Goal: Information Seeking & Learning: Learn about a topic

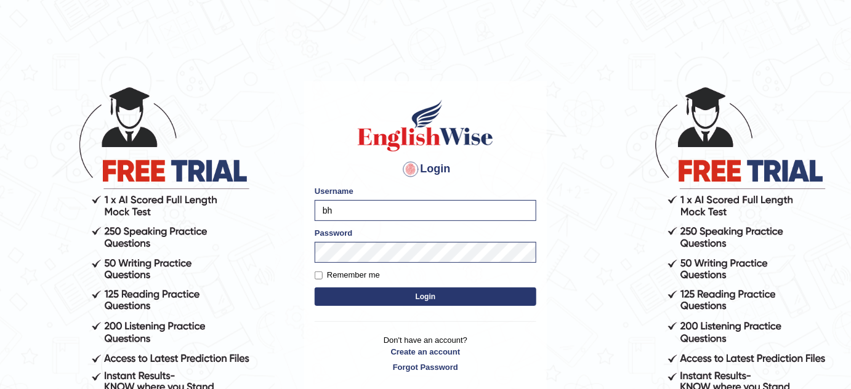
type input "b"
type input "g"
click at [415, 204] on input "Username" at bounding box center [426, 210] width 222 height 21
type input "GarimaK"
click at [391, 296] on button "Login" at bounding box center [426, 296] width 222 height 18
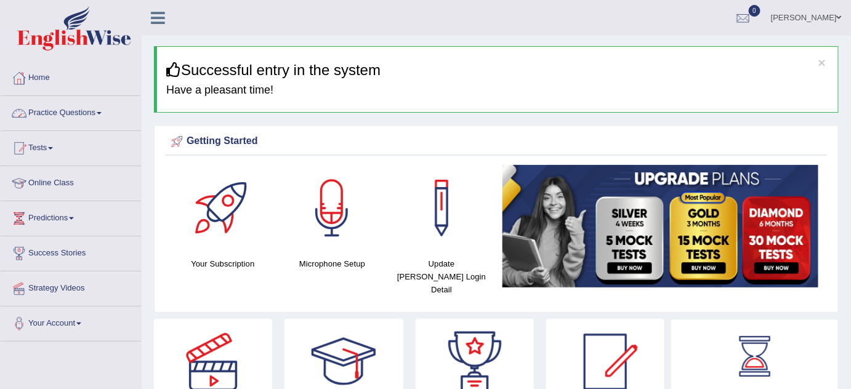
drag, startPoint x: 94, startPoint y: 106, endPoint x: 87, endPoint y: 101, distance: 8.7
click at [94, 106] on link "Practice Questions" at bounding box center [71, 111] width 140 height 31
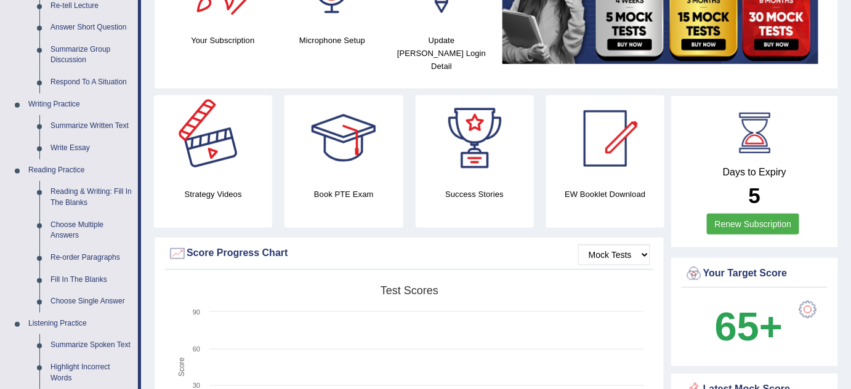
scroll to position [503, 0]
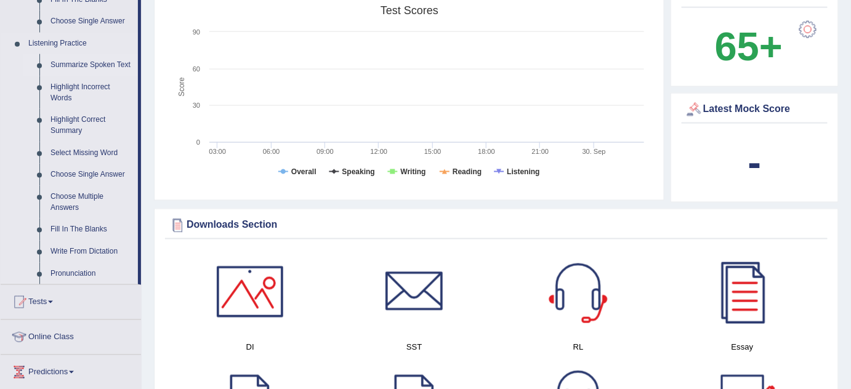
click at [111, 63] on link "Summarize Spoken Text" at bounding box center [91, 65] width 93 height 22
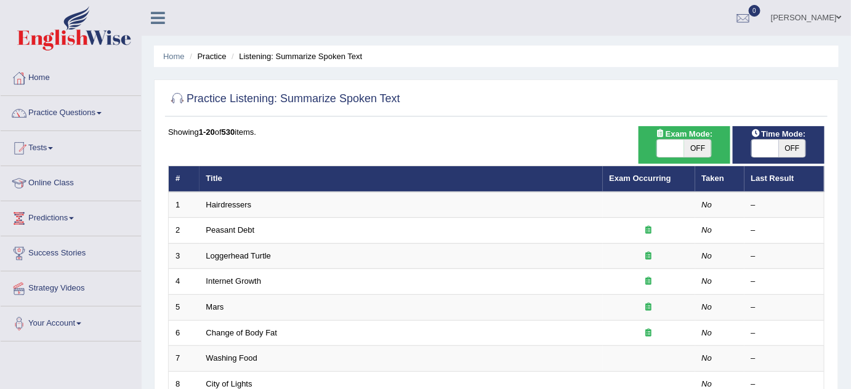
click at [697, 146] on span "OFF" at bounding box center [697, 148] width 27 height 17
checkbox input "true"
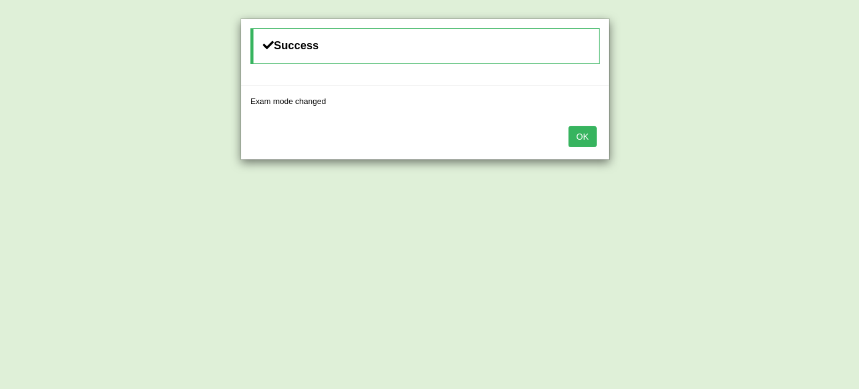
click at [588, 132] on button "OK" at bounding box center [583, 136] width 28 height 21
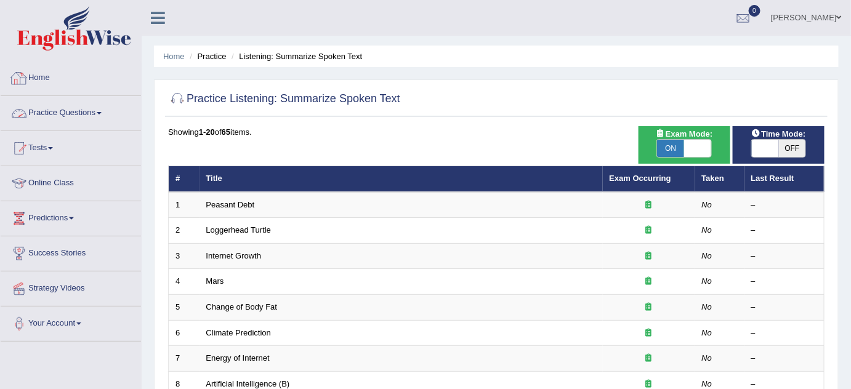
click at [99, 105] on link "Practice Questions" at bounding box center [71, 111] width 140 height 31
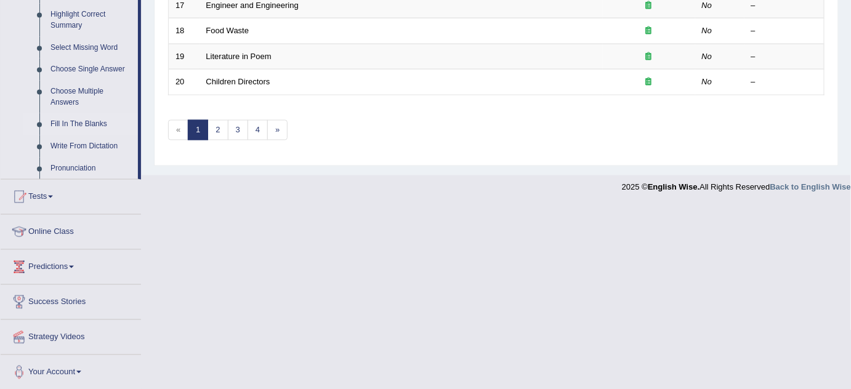
scroll to position [497, 0]
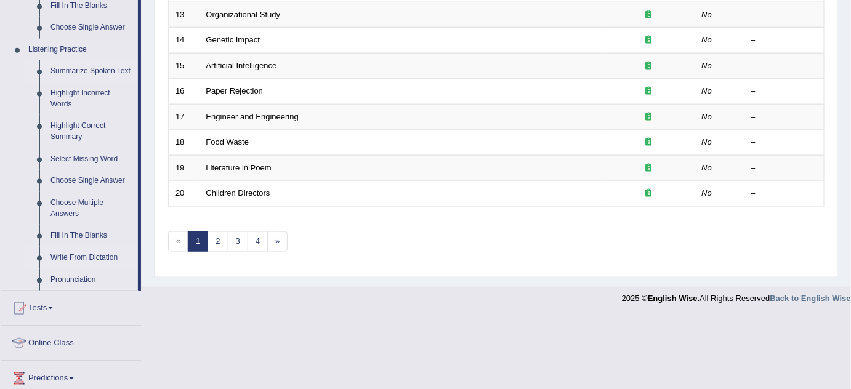
click at [87, 252] on link "Write From Dictation" at bounding box center [91, 258] width 93 height 22
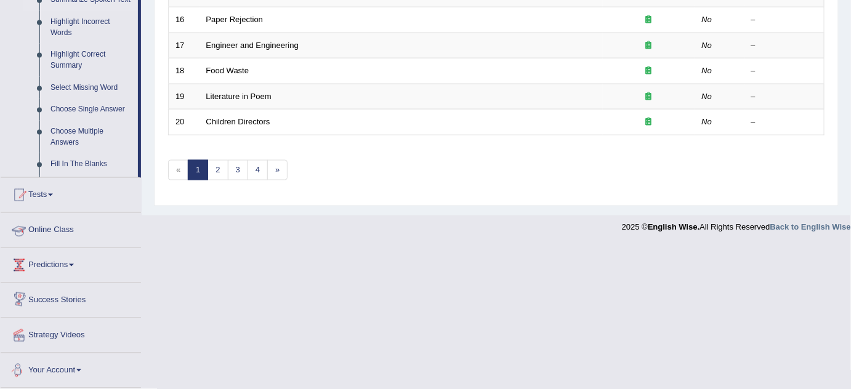
scroll to position [543, 0]
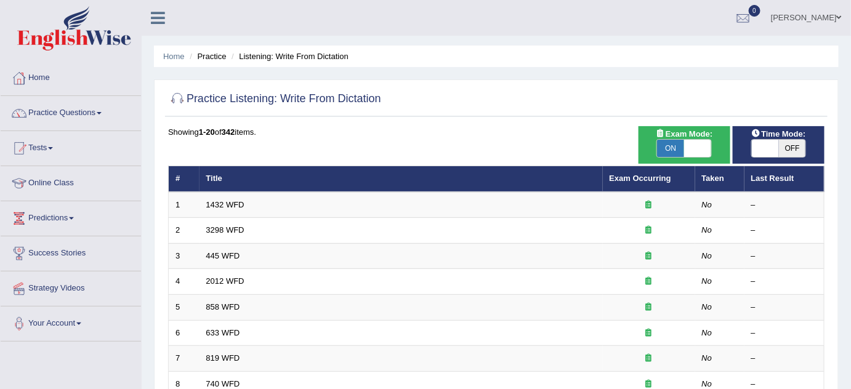
click at [660, 144] on span "ON" at bounding box center [670, 148] width 27 height 17
checkbox input "false"
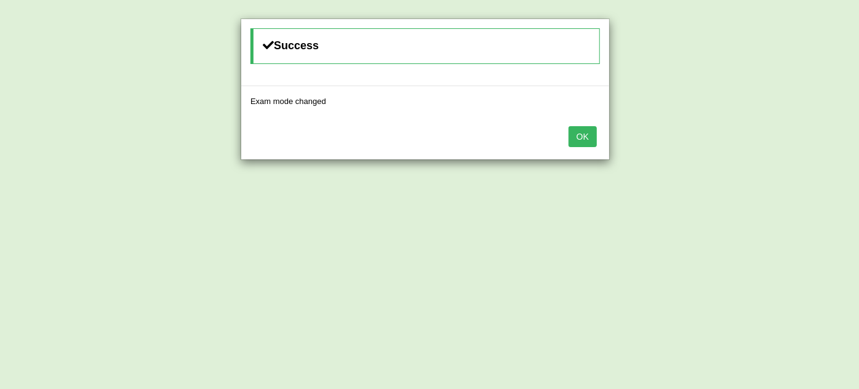
click at [593, 132] on button "OK" at bounding box center [583, 136] width 28 height 21
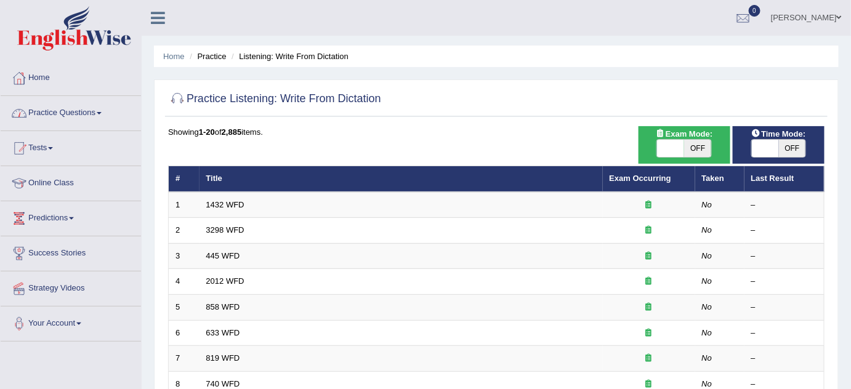
click at [107, 111] on link "Practice Questions" at bounding box center [71, 111] width 140 height 31
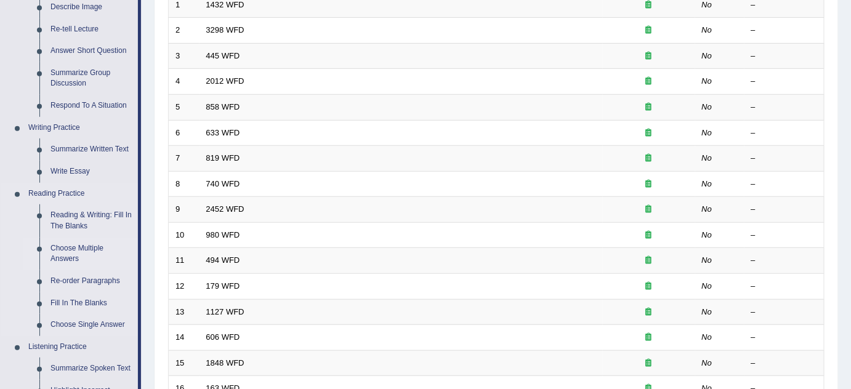
scroll to position [223, 0]
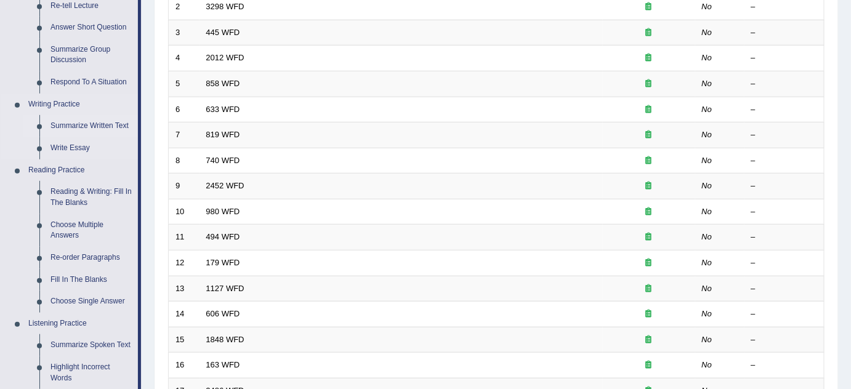
click at [110, 121] on link "Summarize Written Text" at bounding box center [91, 126] width 93 height 22
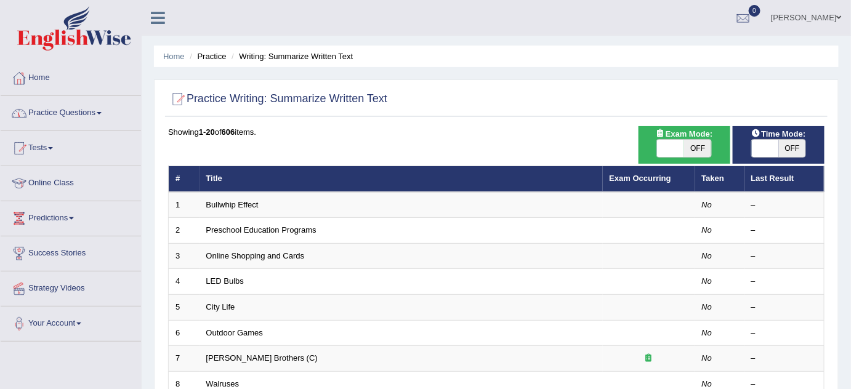
click at [92, 105] on link "Practice Questions" at bounding box center [71, 111] width 140 height 31
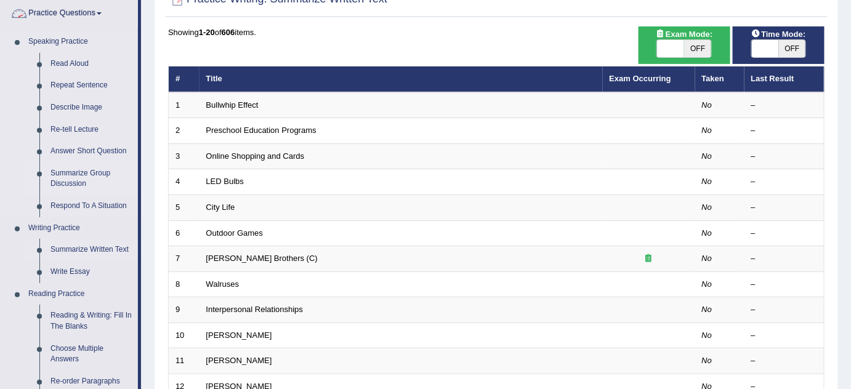
scroll to position [111, 0]
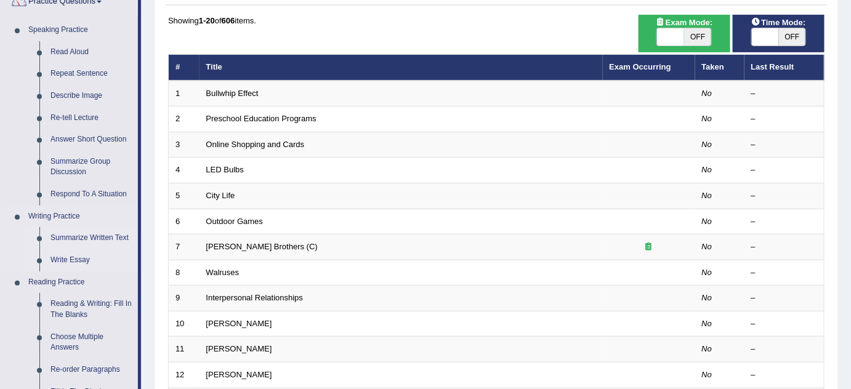
click at [69, 259] on link "Write Essay" at bounding box center [91, 260] width 93 height 22
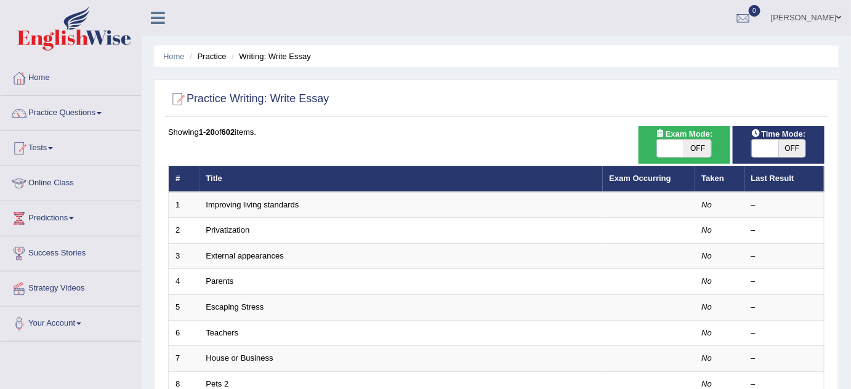
click at [691, 148] on span "OFF" at bounding box center [697, 148] width 27 height 17
checkbox input "true"
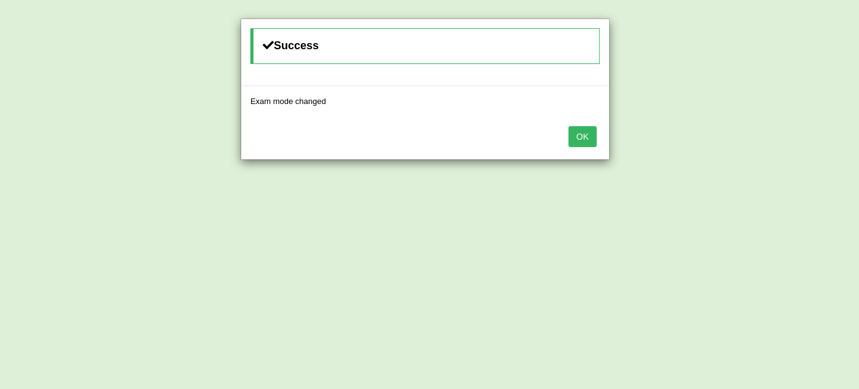
click at [589, 137] on button "OK" at bounding box center [583, 136] width 28 height 21
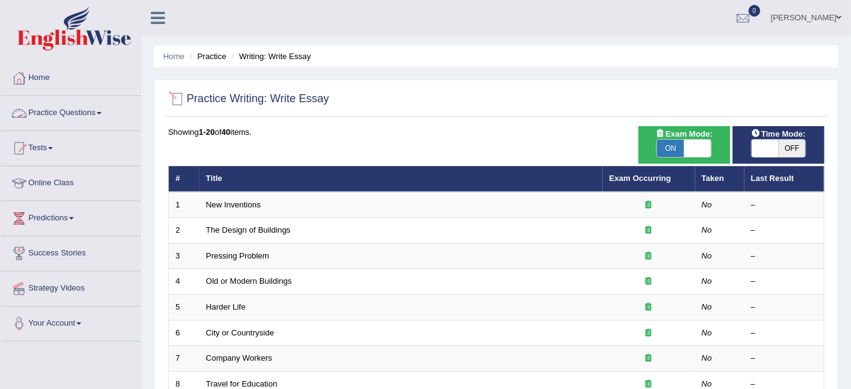
click at [103, 114] on link "Practice Questions" at bounding box center [71, 111] width 140 height 31
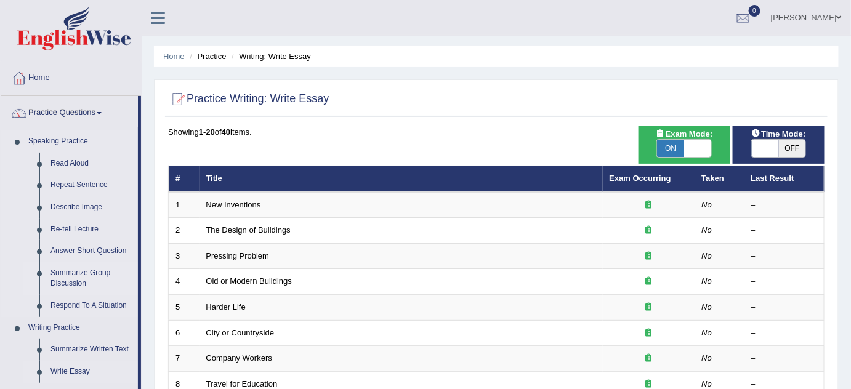
click at [88, 276] on link "Summarize Group Discussion" at bounding box center [91, 278] width 93 height 33
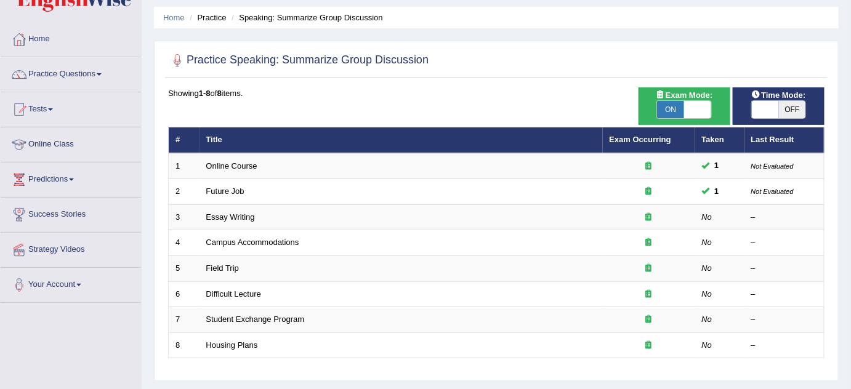
scroll to position [55, 0]
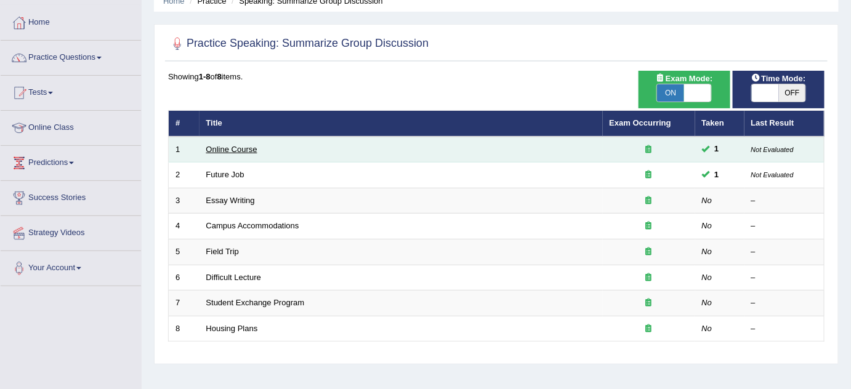
click at [215, 147] on link "Online Course" at bounding box center [231, 149] width 51 height 9
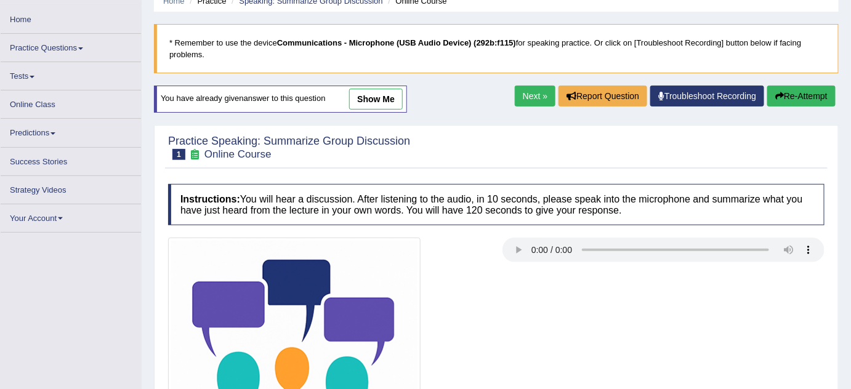
click at [366, 94] on link "show me" at bounding box center [376, 99] width 54 height 21
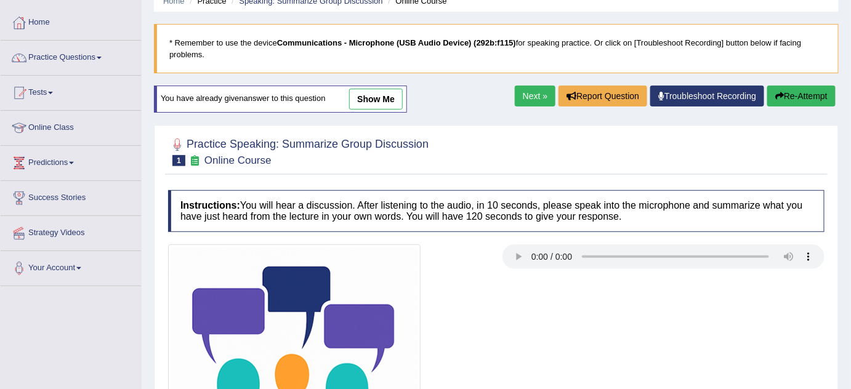
scroll to position [111, 0]
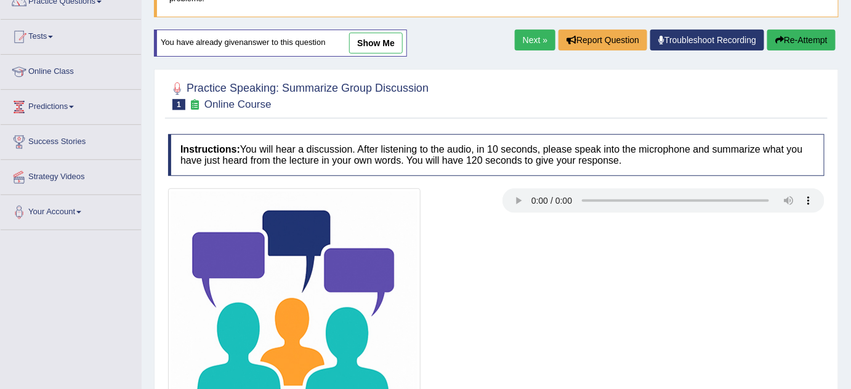
click at [380, 41] on link "show me" at bounding box center [376, 43] width 54 height 21
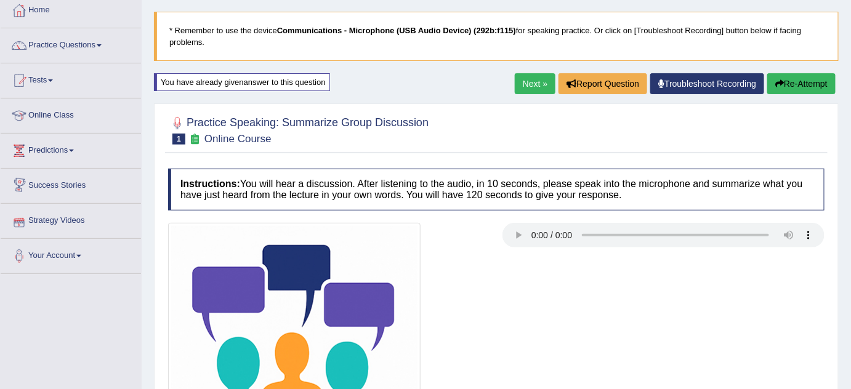
scroll to position [66, 0]
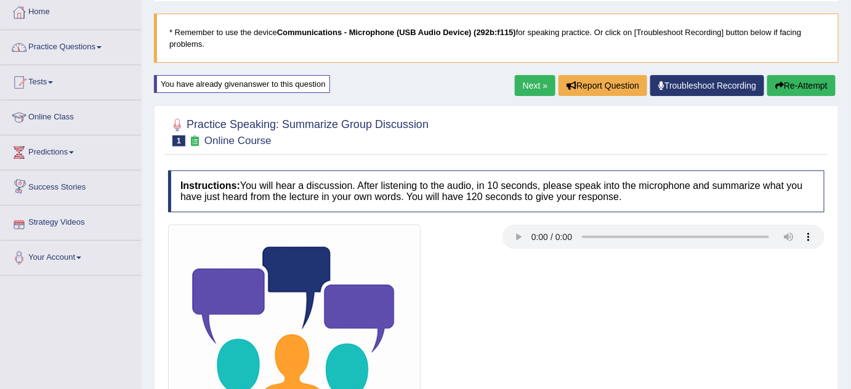
click at [87, 52] on link "Practice Questions" at bounding box center [71, 45] width 140 height 31
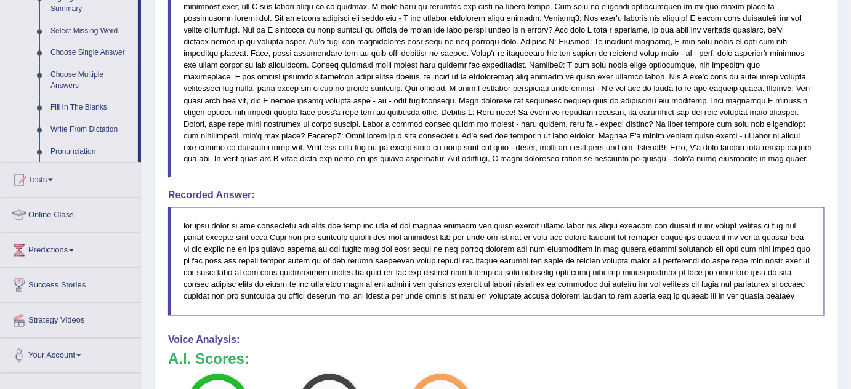
scroll to position [569, 0]
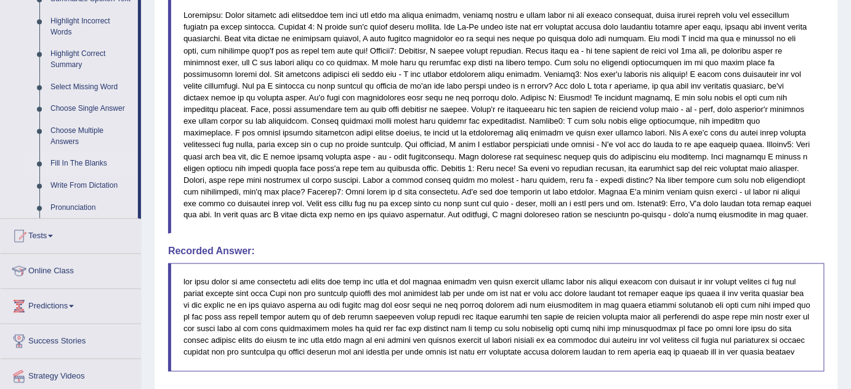
click at [100, 164] on link "Fill In The Blanks" at bounding box center [91, 164] width 93 height 22
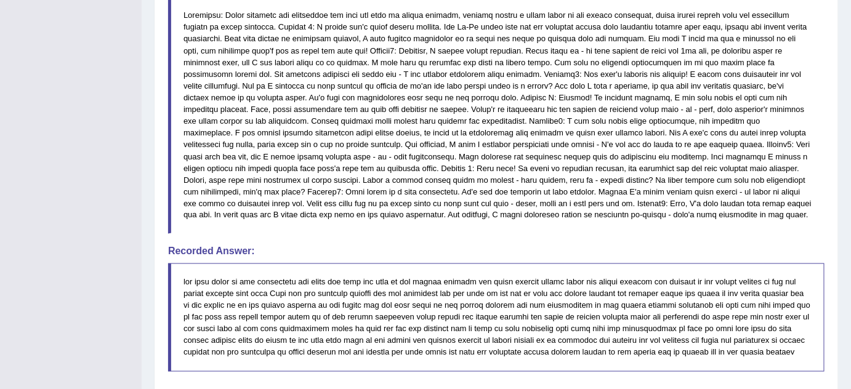
scroll to position [141, 0]
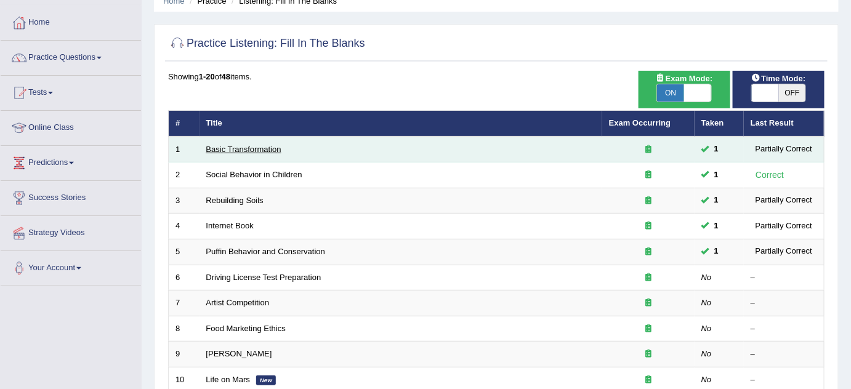
click at [223, 145] on link "Basic Transformation" at bounding box center [243, 149] width 75 height 9
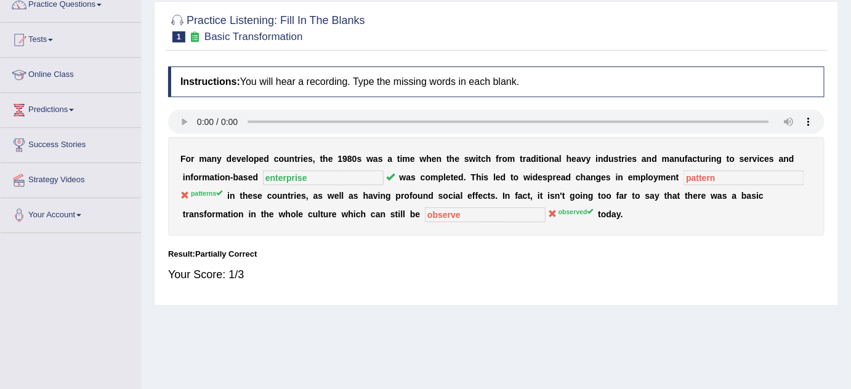
scroll to position [89, 0]
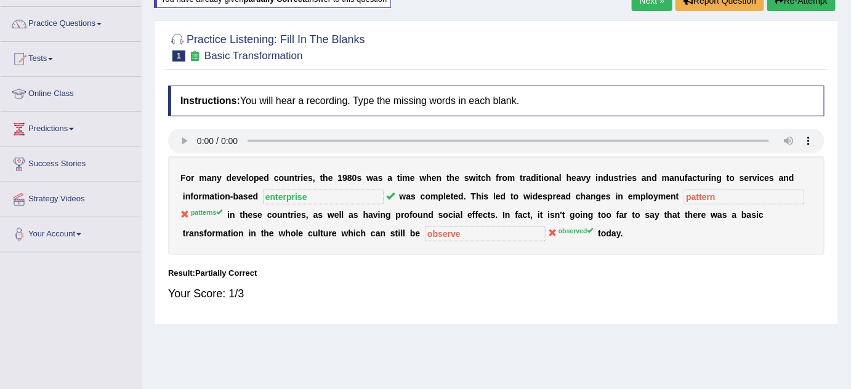
click at [659, 3] on link "Next »" at bounding box center [652, 0] width 41 height 21
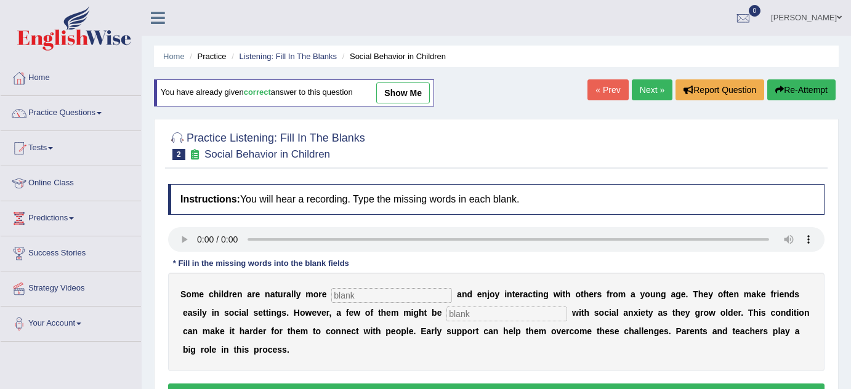
scroll to position [55, 0]
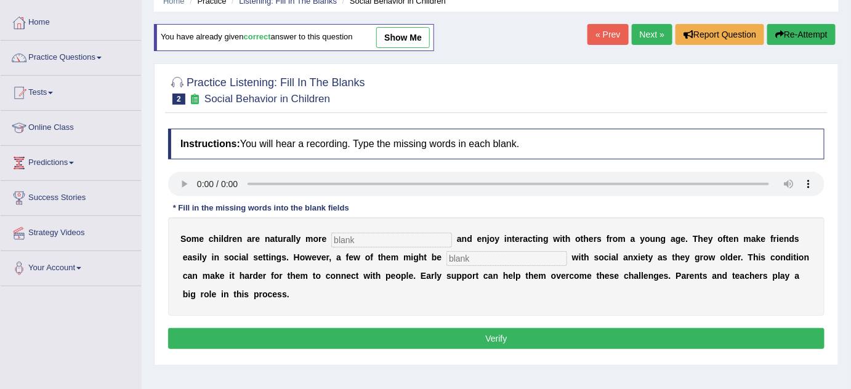
drag, startPoint x: 0, startPoint y: 0, endPoint x: 422, endPoint y: 46, distance: 424.7
click at [422, 47] on link "show me" at bounding box center [403, 37] width 54 height 21
type input "sociable"
type input "diagnosed"
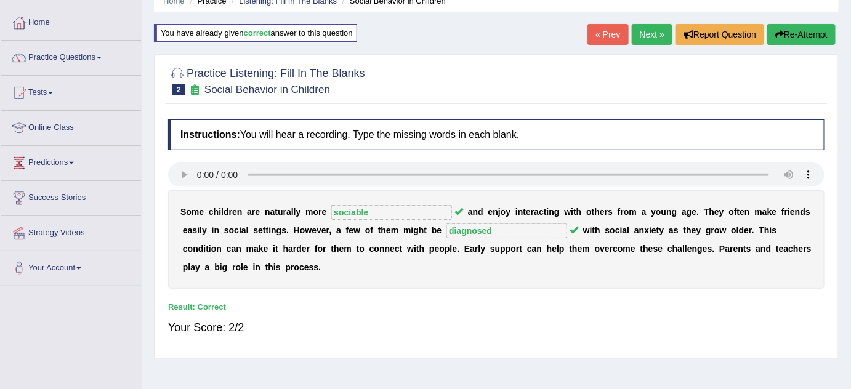
click at [635, 30] on link "Next »" at bounding box center [652, 34] width 41 height 21
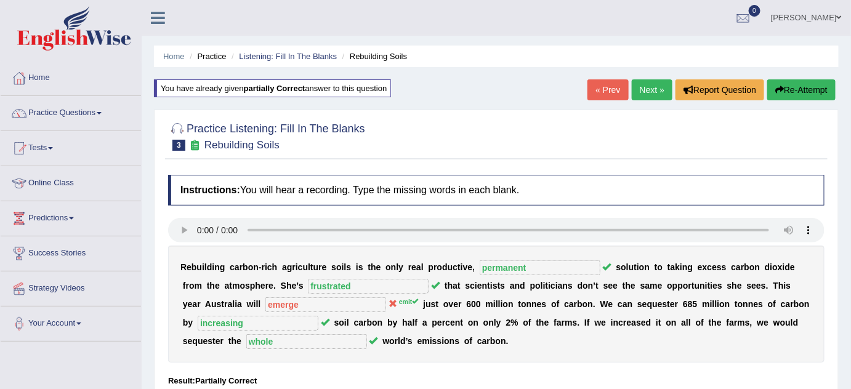
click at [646, 99] on link "Next »" at bounding box center [652, 89] width 41 height 21
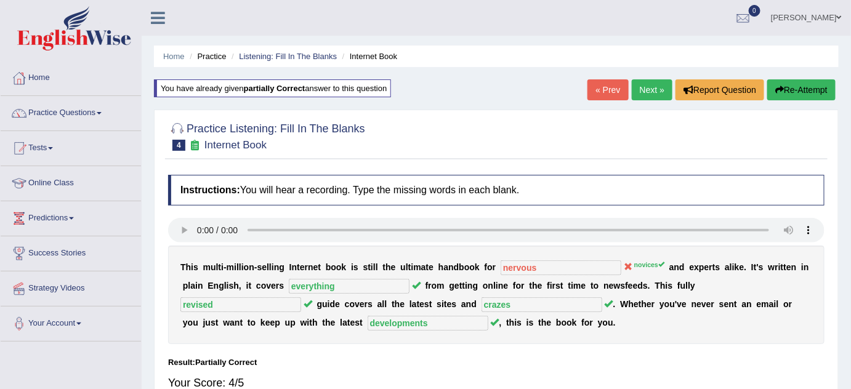
click at [648, 90] on link "Next »" at bounding box center [652, 89] width 41 height 21
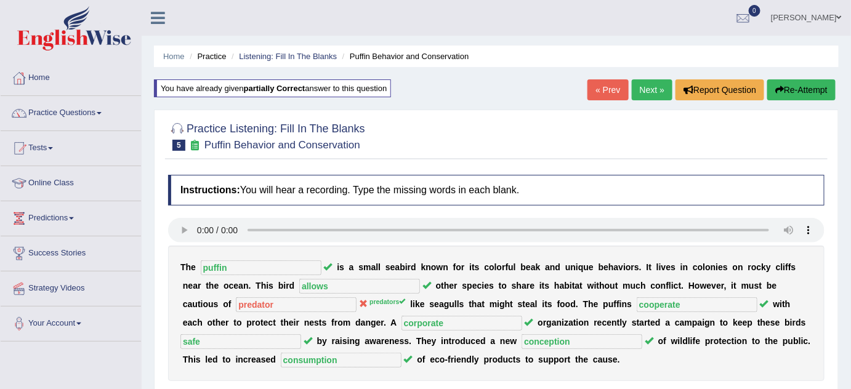
click at [641, 84] on link "Next »" at bounding box center [652, 89] width 41 height 21
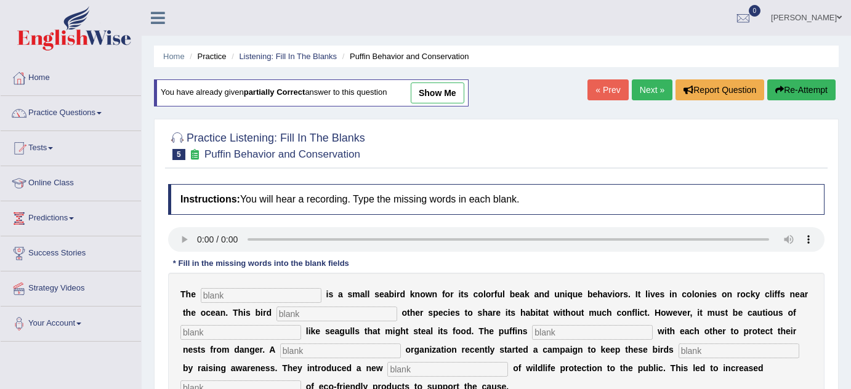
click at [438, 82] on link "show me" at bounding box center [438, 92] width 54 height 21
type input "puffin"
type input "allows"
type input "predator"
type input "cooperate"
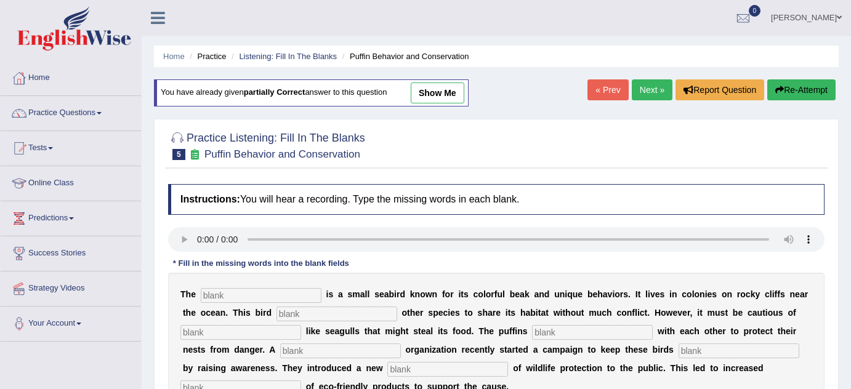
type input "corporate"
type input "safe"
type input "conception"
type input "consumption"
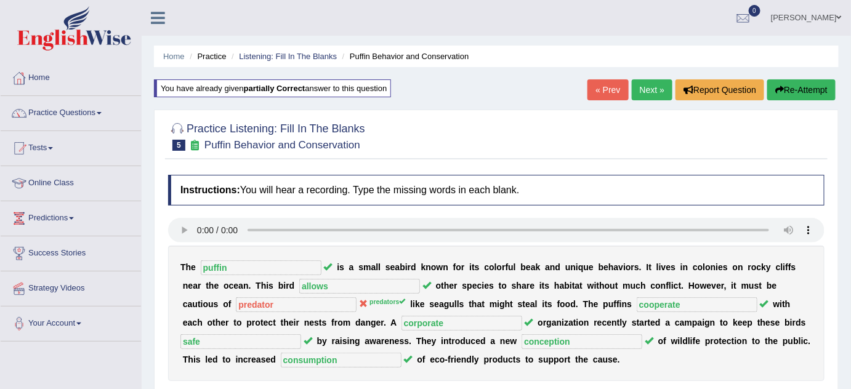
click at [602, 93] on link "« Prev" at bounding box center [607, 89] width 41 height 21
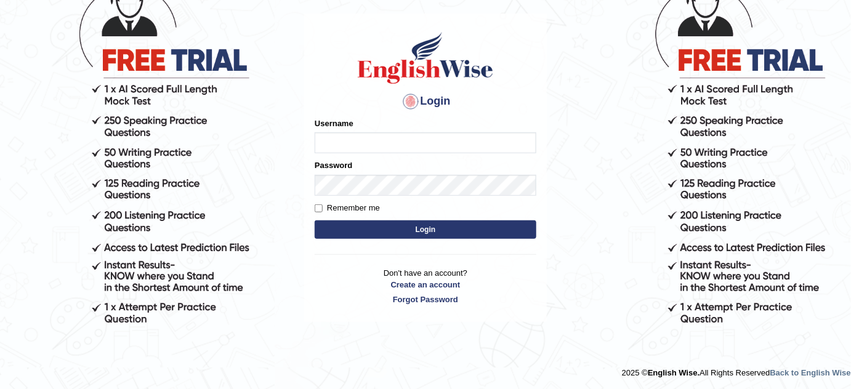
type input "GarimaK"
drag, startPoint x: 424, startPoint y: 228, endPoint x: 425, endPoint y: 221, distance: 6.8
click at [425, 228] on button "Login" at bounding box center [426, 229] width 222 height 18
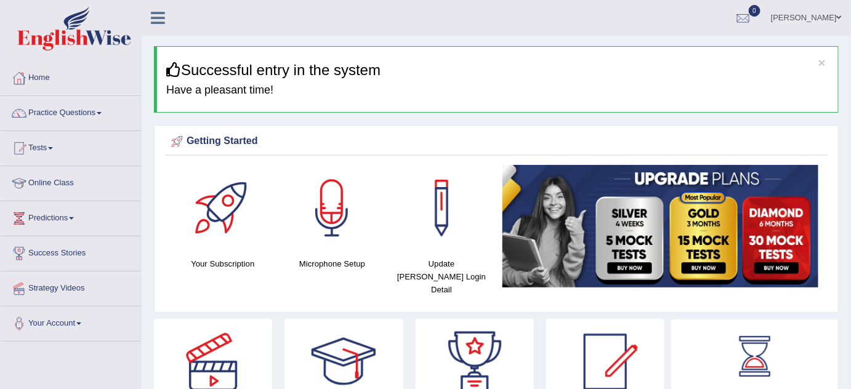
click at [96, 115] on link "Practice Questions" at bounding box center [71, 111] width 140 height 31
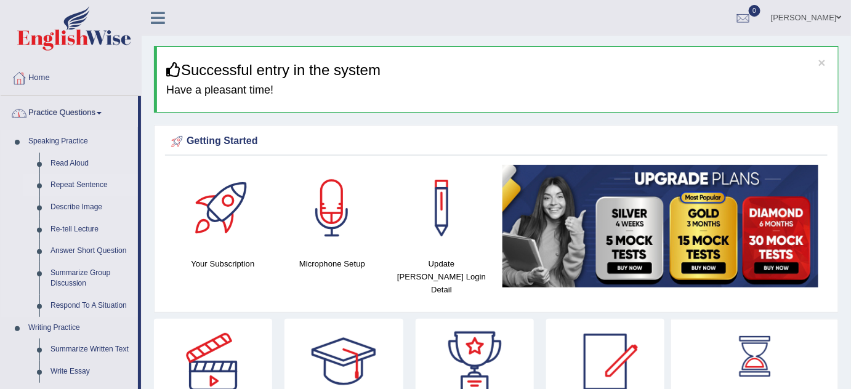
click at [90, 182] on link "Repeat Sentence" at bounding box center [91, 185] width 93 height 22
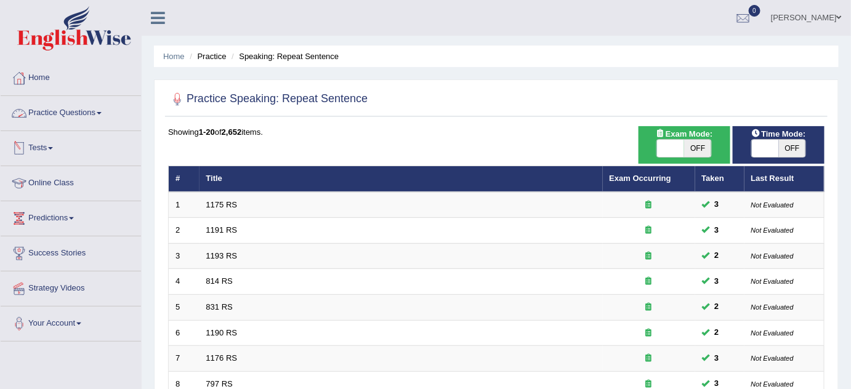
click at [52, 106] on link "Practice Questions" at bounding box center [71, 111] width 140 height 31
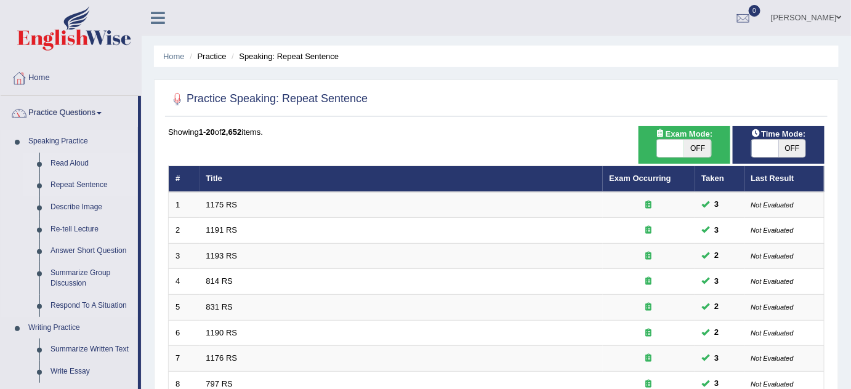
click at [62, 159] on link "Read Aloud" at bounding box center [91, 164] width 93 height 22
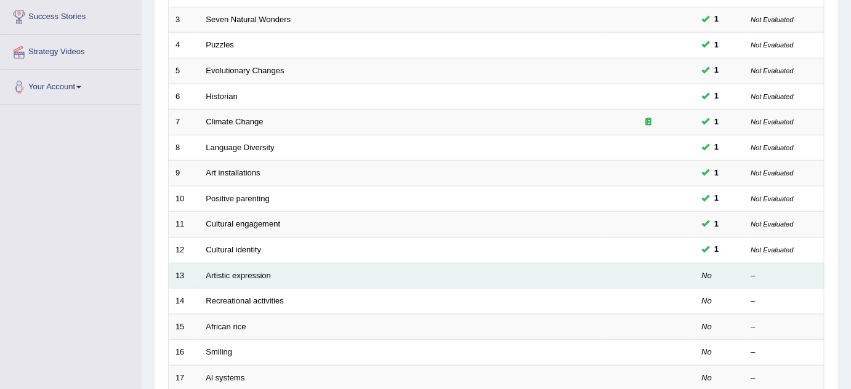
scroll to position [364, 0]
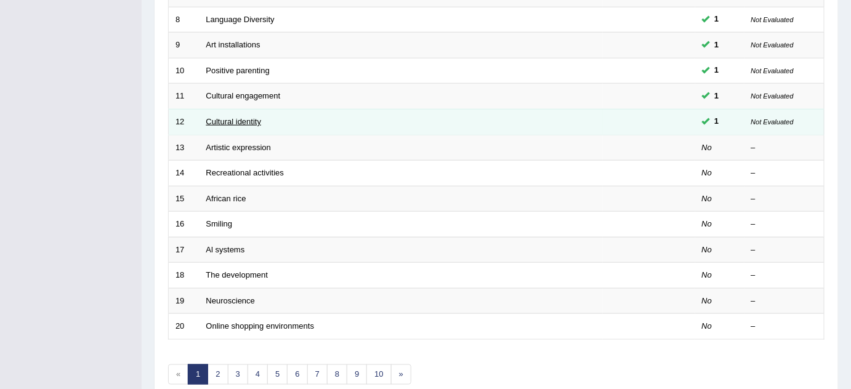
click at [240, 119] on link "Cultural identity" at bounding box center [233, 121] width 55 height 9
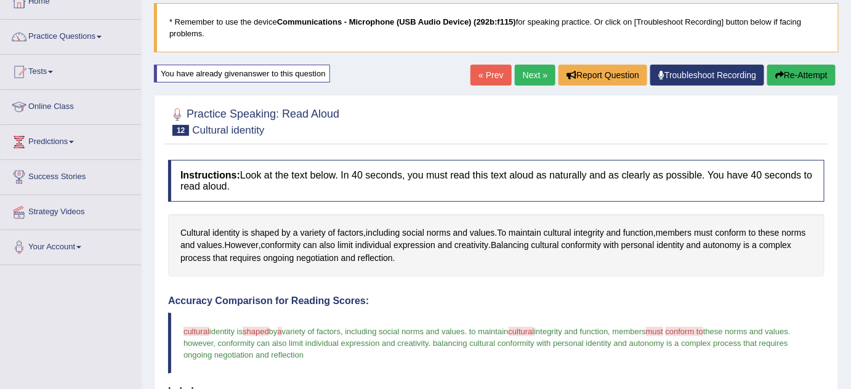
scroll to position [63, 0]
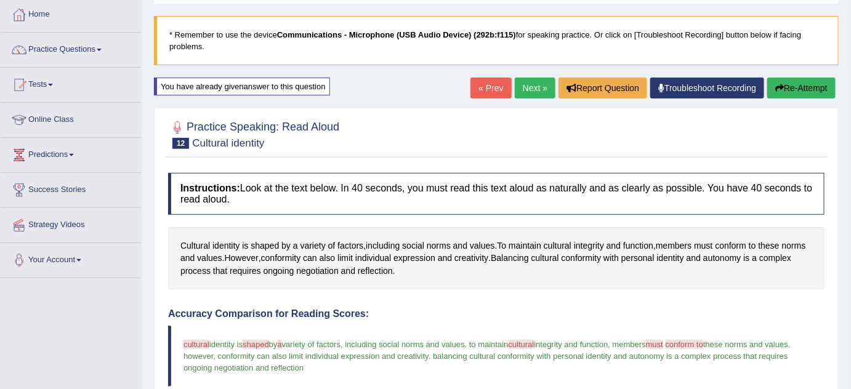
click at [486, 84] on link "« Prev" at bounding box center [490, 88] width 41 height 21
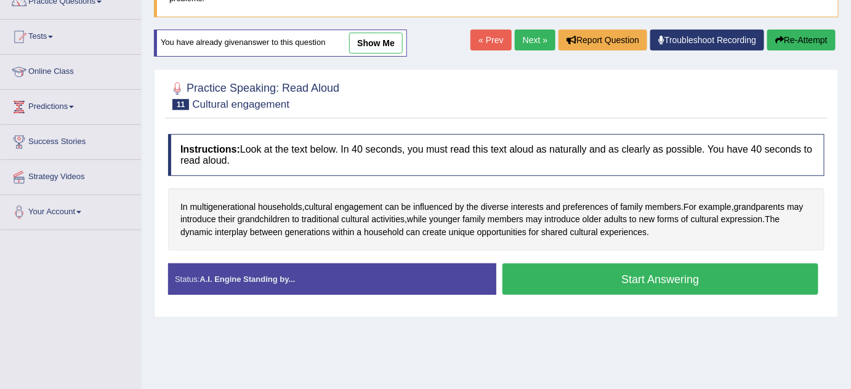
click at [384, 42] on link "show me" at bounding box center [376, 43] width 54 height 21
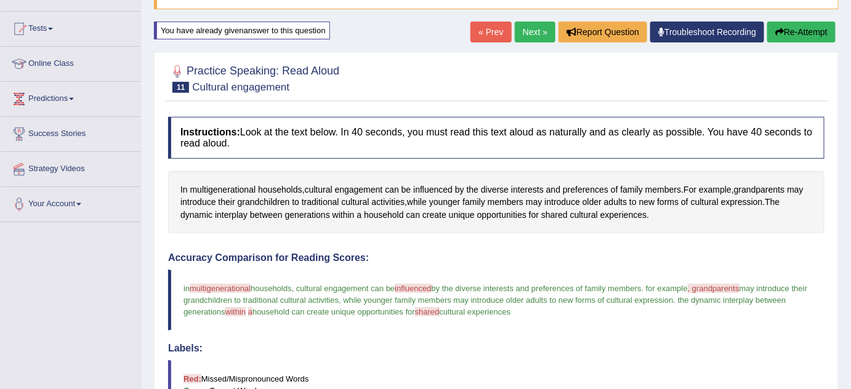
scroll to position [119, 0]
click at [499, 38] on link "« Prev" at bounding box center [490, 32] width 41 height 21
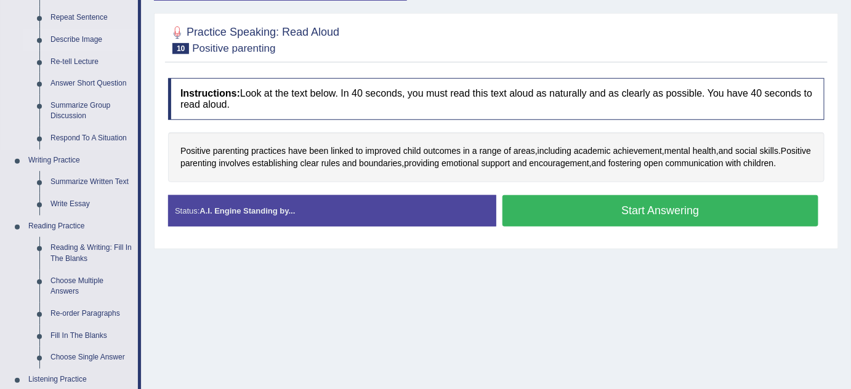
click at [89, 29] on link "Describe Image" at bounding box center [91, 40] width 93 height 22
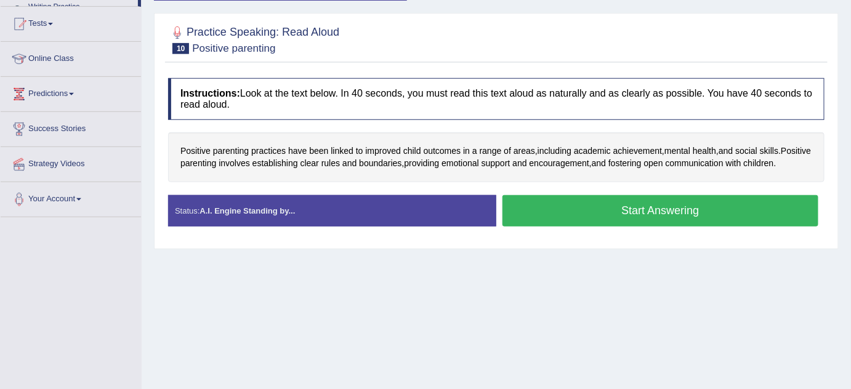
scroll to position [257, 0]
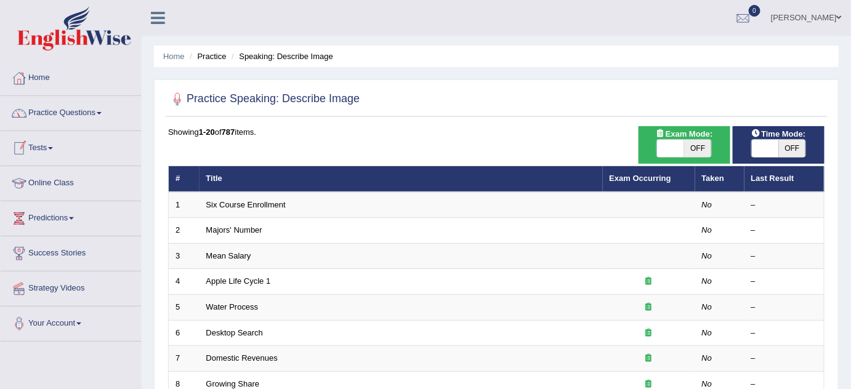
click at [53, 148] on span at bounding box center [50, 148] width 5 height 2
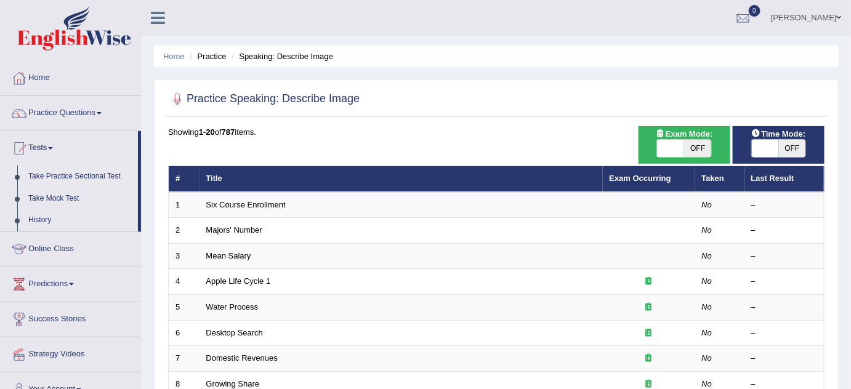
click at [98, 173] on link "Take Practice Sectional Test" at bounding box center [80, 177] width 115 height 22
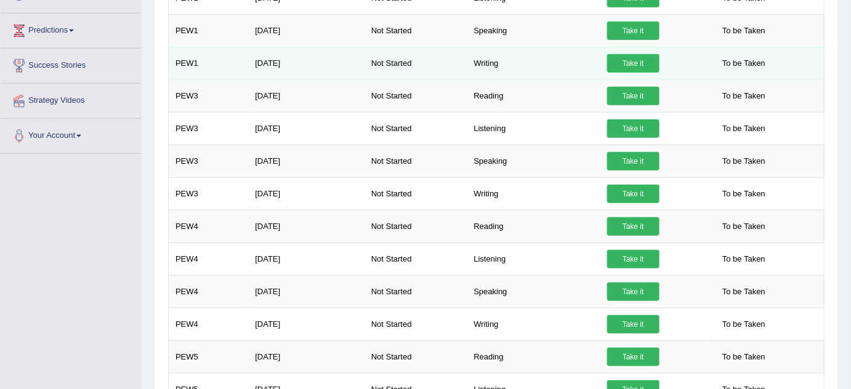
scroll to position [198, 0]
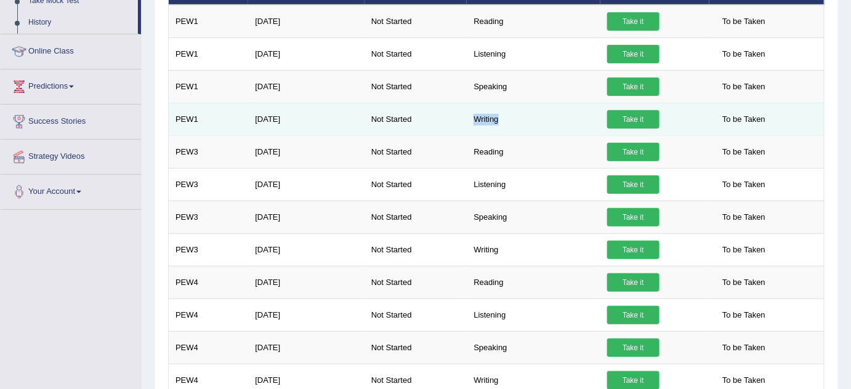
drag, startPoint x: 486, startPoint y: 119, endPoint x: 466, endPoint y: 114, distance: 20.8
click at [466, 116] on tr "PEW1 Sep 18, 2025 Not Started Writing Take it To be Taken" at bounding box center [497, 119] width 656 height 33
click at [466, 114] on td "Not Started" at bounding box center [415, 119] width 103 height 33
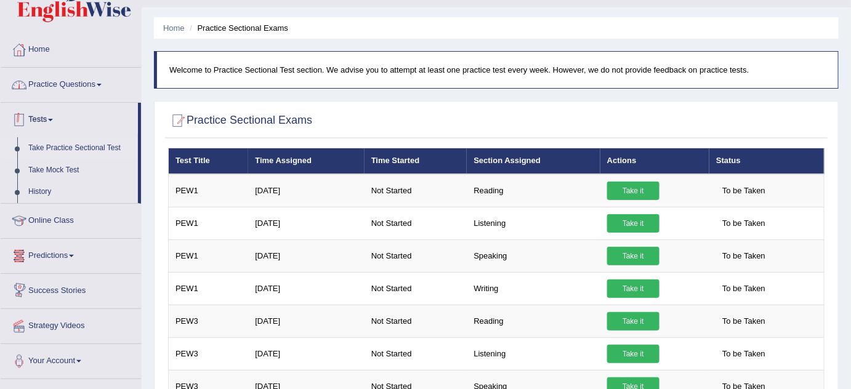
scroll to position [0, 0]
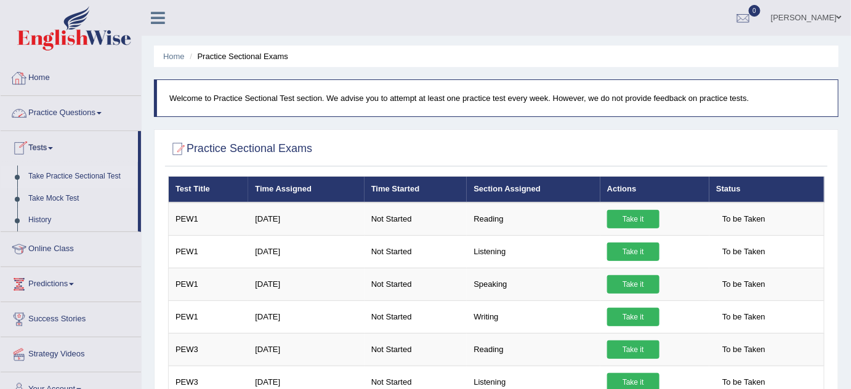
click at [76, 116] on link "Practice Questions" at bounding box center [71, 111] width 140 height 31
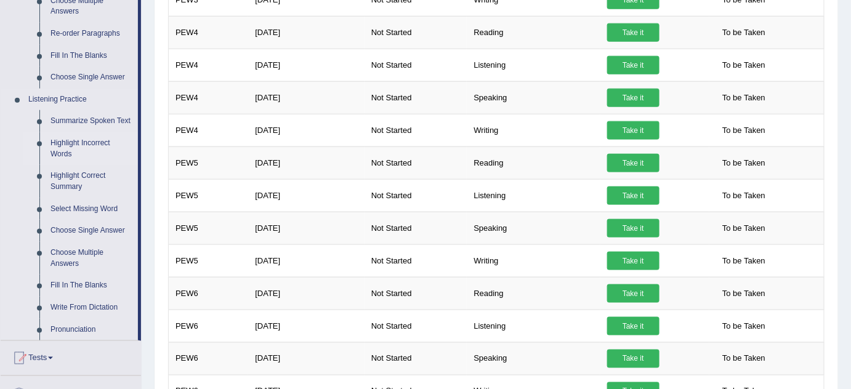
scroll to position [671, 0]
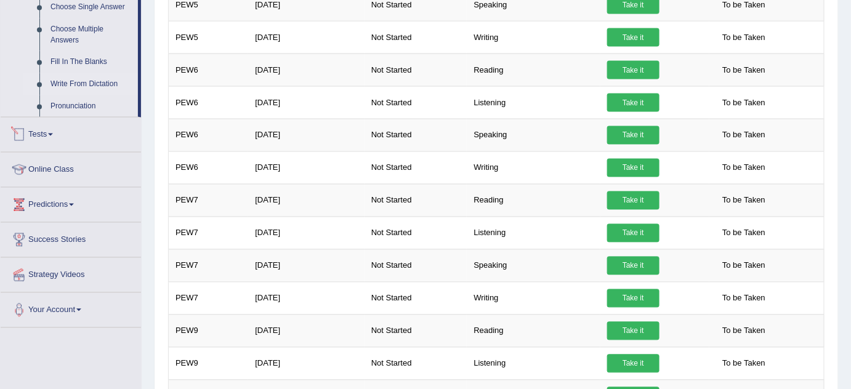
click at [102, 78] on link "Write From Dictation" at bounding box center [91, 84] width 93 height 22
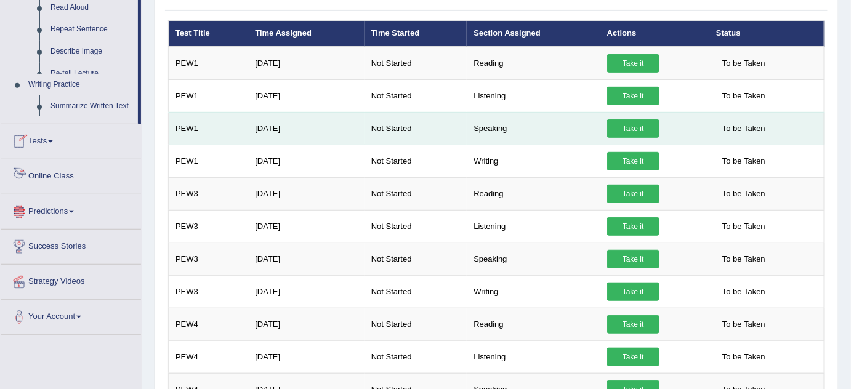
scroll to position [295, 0]
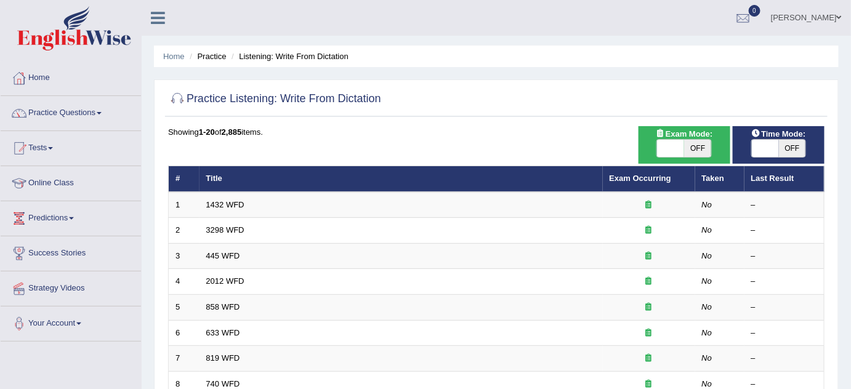
click at [672, 142] on span at bounding box center [670, 148] width 27 height 17
checkbox input "true"
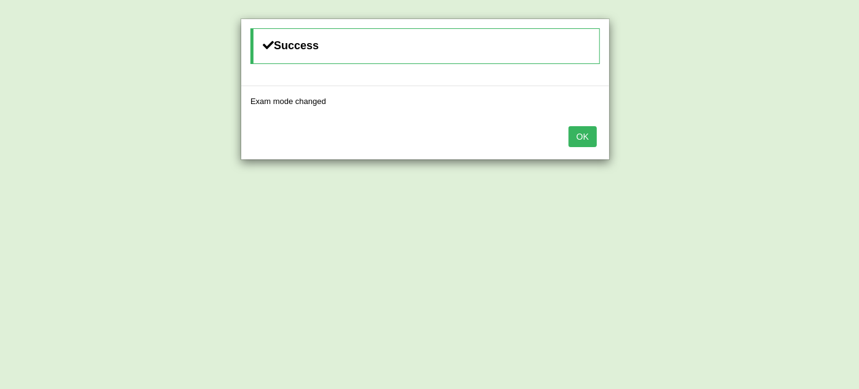
click at [593, 135] on button "OK" at bounding box center [583, 136] width 28 height 21
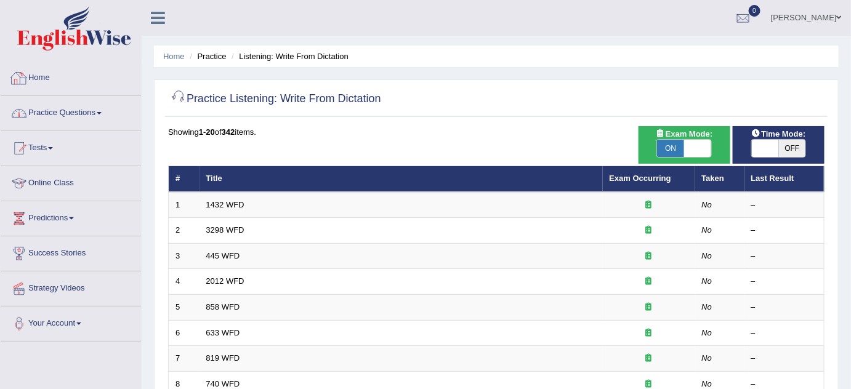
click at [50, 110] on link "Practice Questions" at bounding box center [71, 111] width 140 height 31
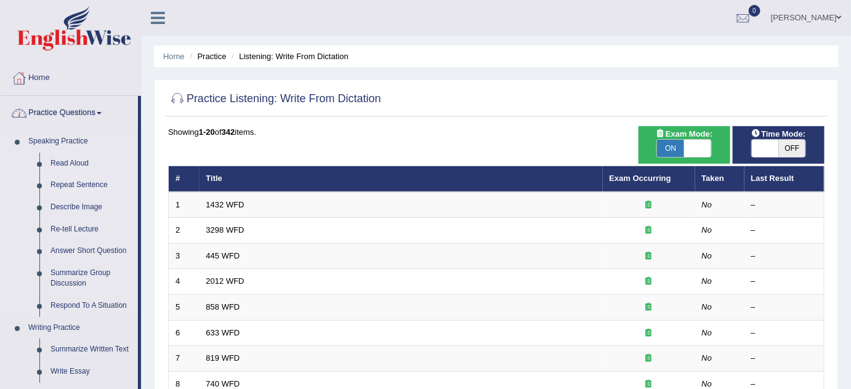
click at [65, 185] on link "Repeat Sentence" at bounding box center [91, 185] width 93 height 22
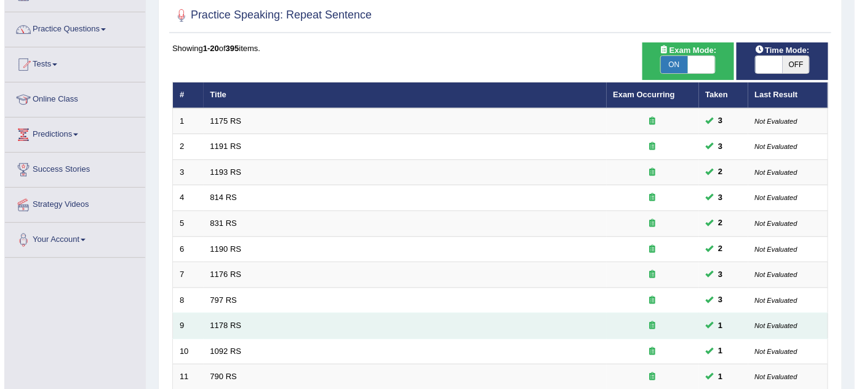
scroll to position [55, 0]
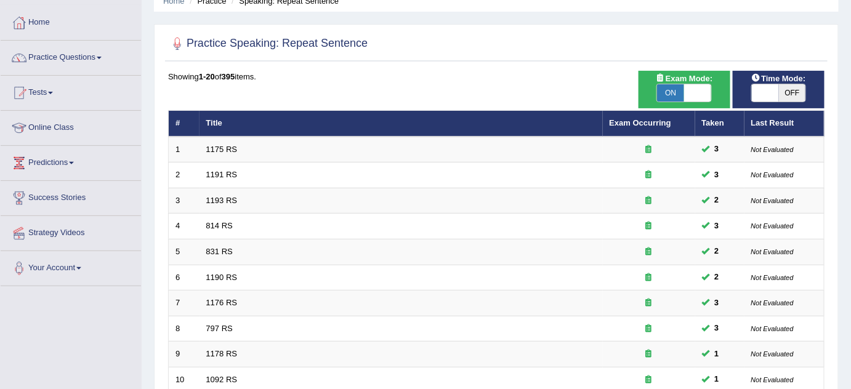
click at [677, 93] on span "ON" at bounding box center [670, 92] width 27 height 17
checkbox input "false"
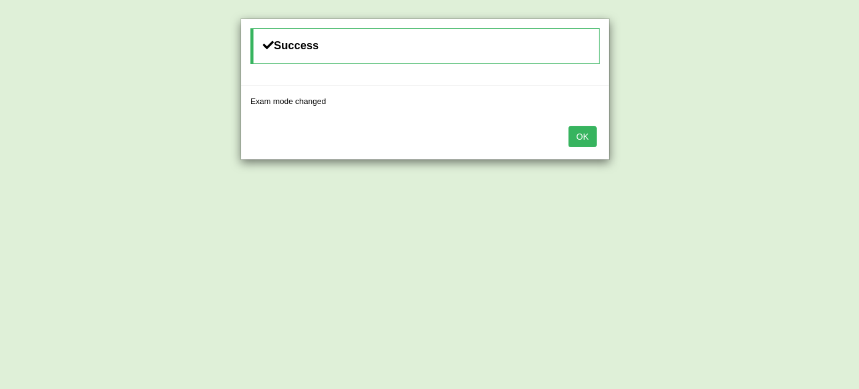
click at [584, 140] on button "OK" at bounding box center [583, 136] width 28 height 21
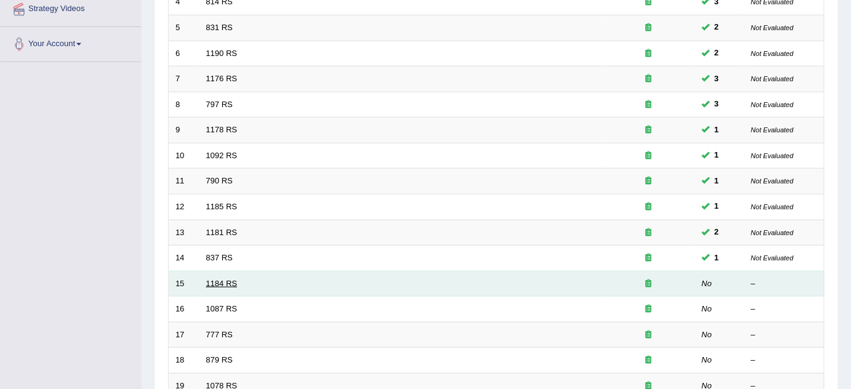
click at [220, 279] on link "1184 RS" at bounding box center [221, 283] width 31 height 9
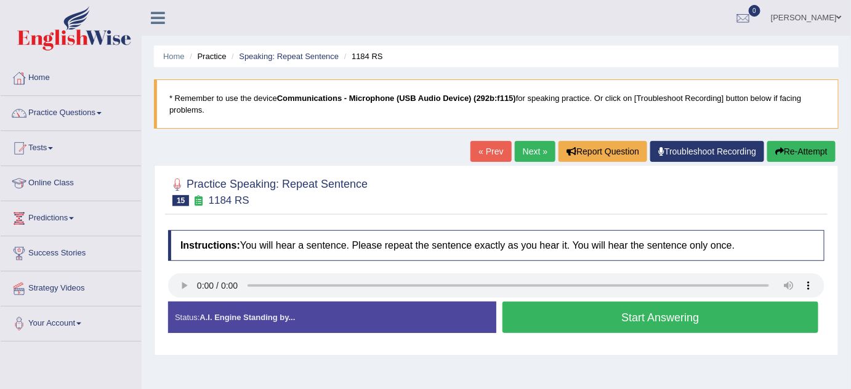
click at [491, 156] on link "« Prev" at bounding box center [490, 151] width 41 height 21
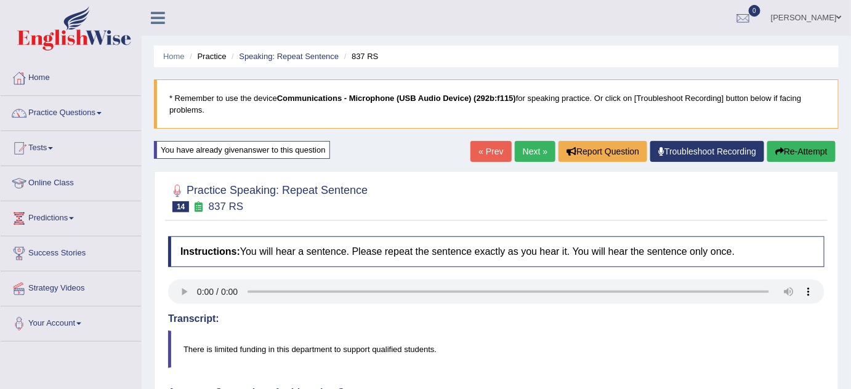
click at [486, 147] on link "« Prev" at bounding box center [490, 151] width 41 height 21
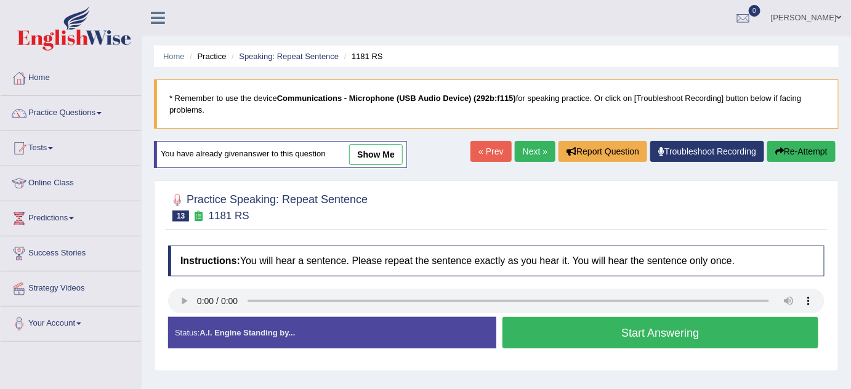
click at [372, 147] on link "show me" at bounding box center [376, 154] width 54 height 21
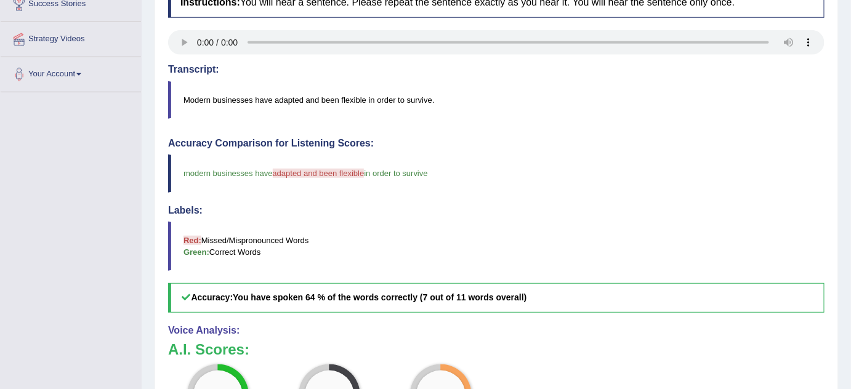
scroll to position [111, 0]
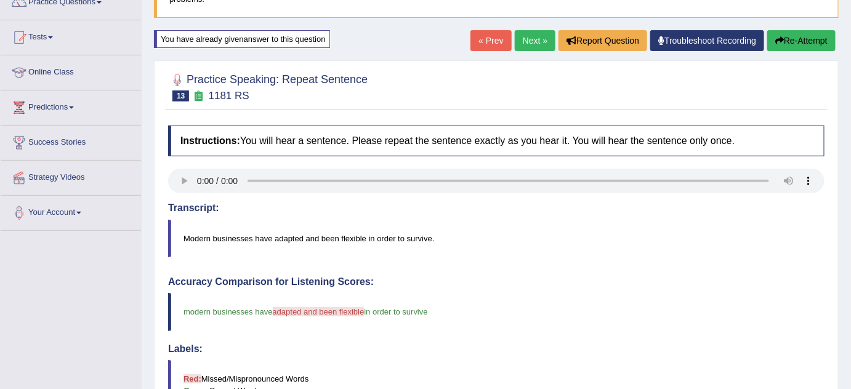
click at [480, 44] on link "« Prev" at bounding box center [490, 40] width 41 height 21
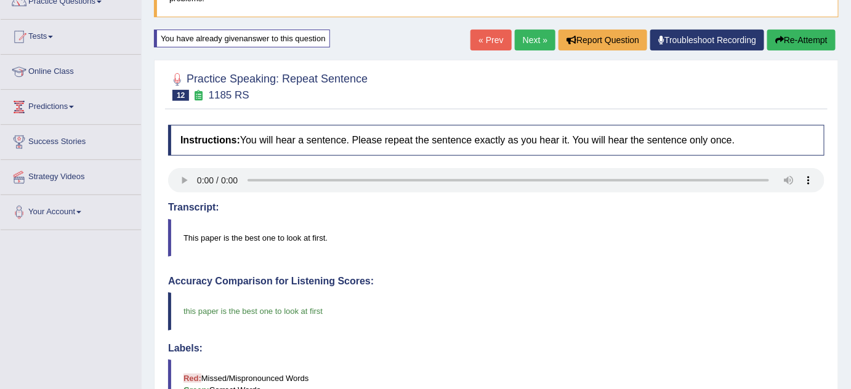
scroll to position [111, 0]
click at [485, 39] on link "« Prev" at bounding box center [490, 40] width 41 height 21
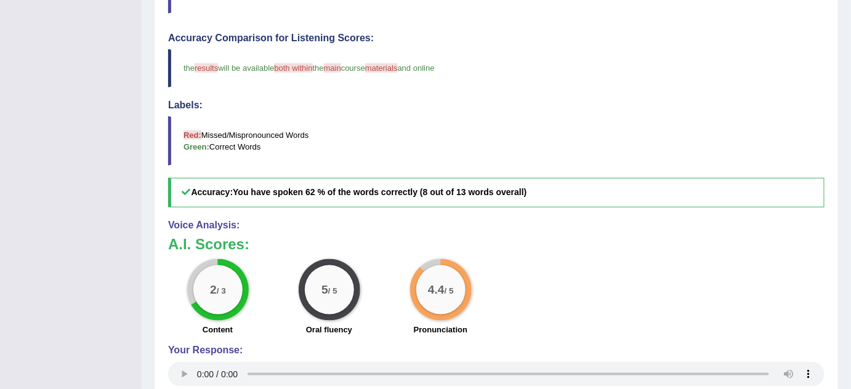
scroll to position [335, 0]
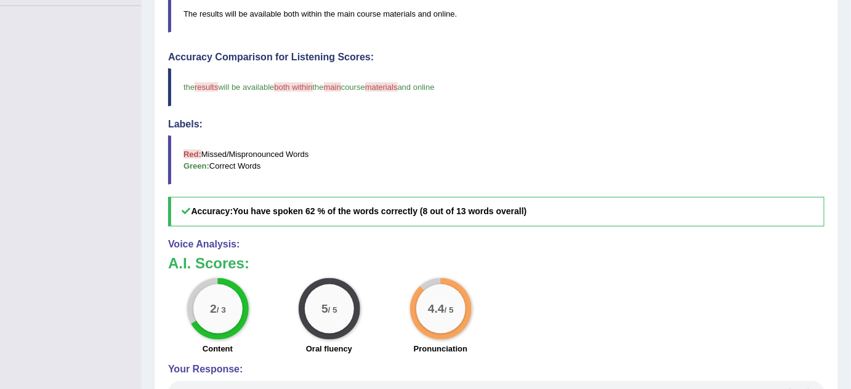
click at [633, 250] on div "Voice Analysis: A.I. Scores: 2 / 3 Content 5 / 5 Oral fluency 4.4 / 5 Pronuncia…" at bounding box center [496, 324] width 656 height 170
